Goal: Check status

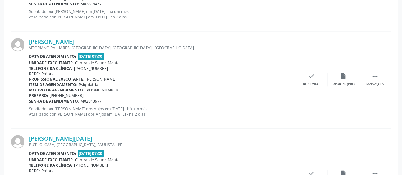
scroll to position [102, 0]
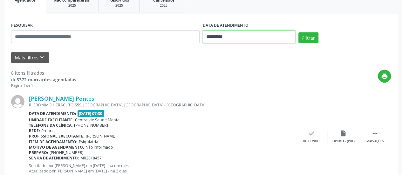
click at [211, 36] on input "**********" at bounding box center [249, 37] width 93 height 13
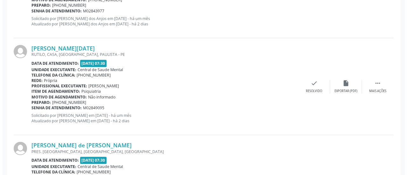
scroll to position [357, 0]
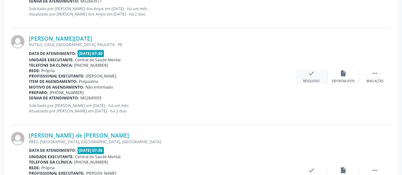
click at [308, 77] on div "check Resolvido" at bounding box center [312, 77] width 32 height 14
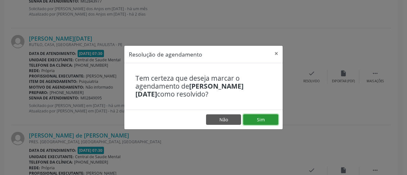
click at [268, 116] on button "Sim" at bounding box center [260, 119] width 35 height 11
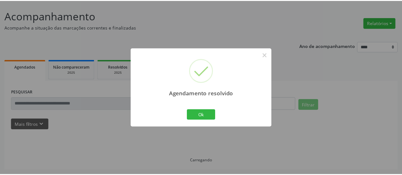
scroll to position [35, 0]
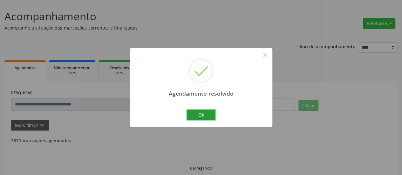
drag, startPoint x: 202, startPoint y: 118, endPoint x: 200, endPoint y: 112, distance: 6.3
click at [202, 117] on button "Ok" at bounding box center [201, 115] width 29 height 11
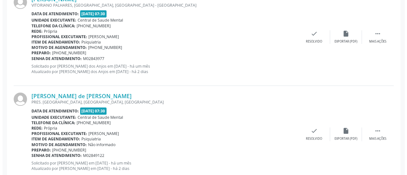
scroll to position [321, 0]
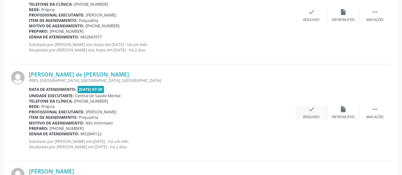
click at [309, 107] on icon "check" at bounding box center [311, 109] width 7 height 7
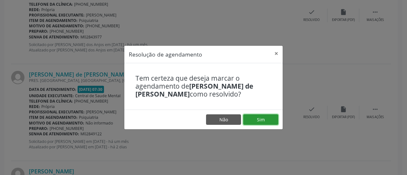
click at [259, 119] on button "Sim" at bounding box center [260, 119] width 35 height 11
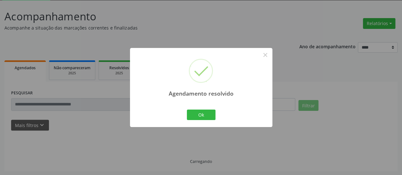
scroll to position [41, 0]
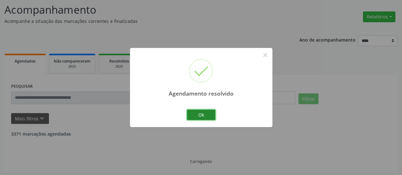
click at [213, 114] on button "Ok" at bounding box center [201, 115] width 29 height 11
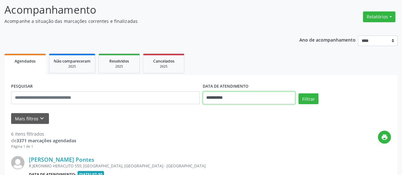
click at [216, 103] on body "**********" at bounding box center [201, 46] width 402 height 175
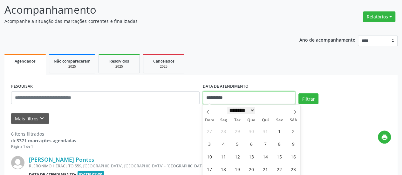
scroll to position [73, 0]
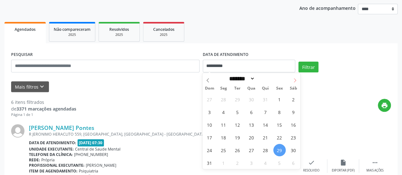
click at [296, 79] on icon at bounding box center [295, 80] width 4 height 4
select select "*"
click at [224, 97] on span "1" at bounding box center [224, 99] width 12 height 12
type input "**********"
click at [224, 97] on span "1" at bounding box center [224, 99] width 12 height 12
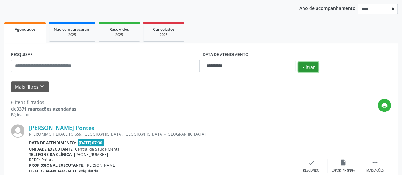
click at [304, 66] on button "Filtrar" at bounding box center [309, 67] width 20 height 11
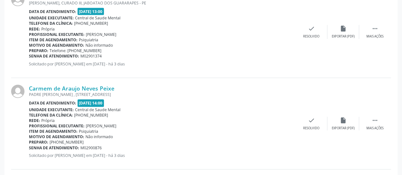
scroll to position [758, 0]
